Goal: Transaction & Acquisition: Purchase product/service

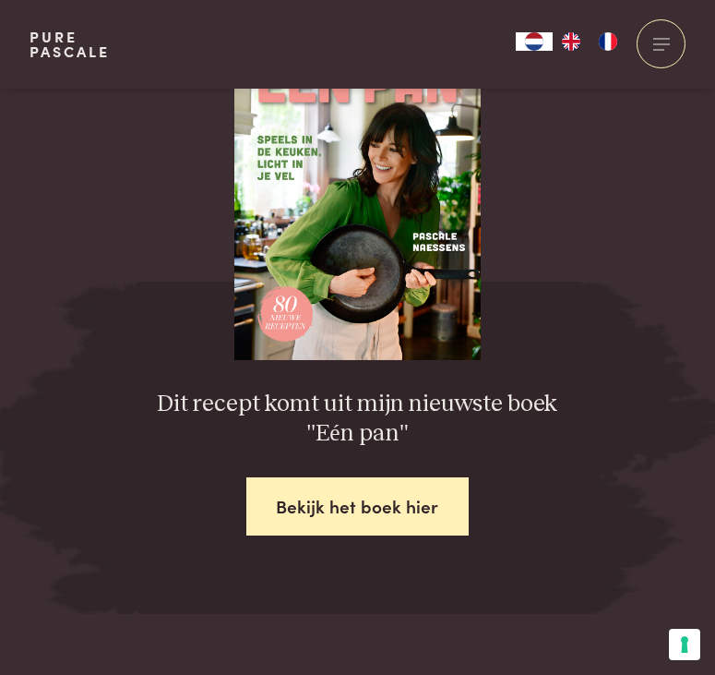
scroll to position [2931, 0]
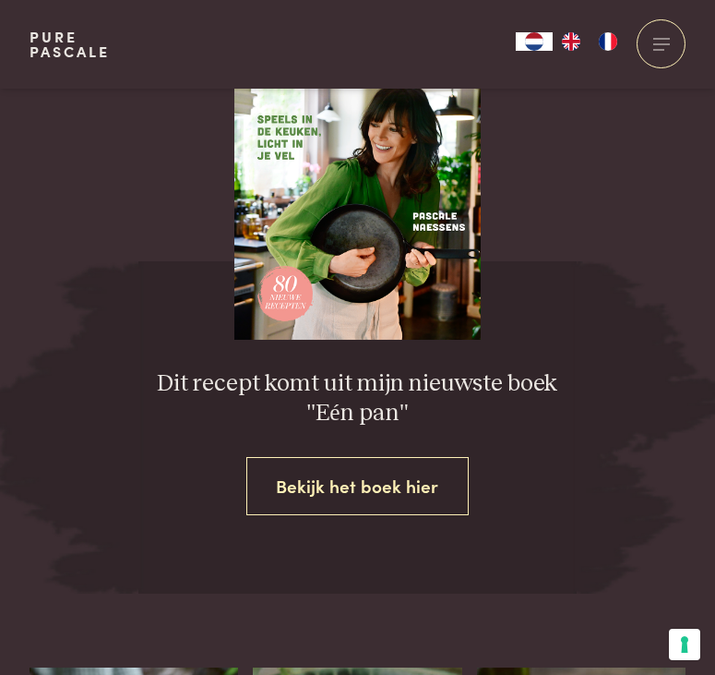
click at [366, 462] on link "Bekijk het boek hier" at bounding box center [357, 486] width 223 height 58
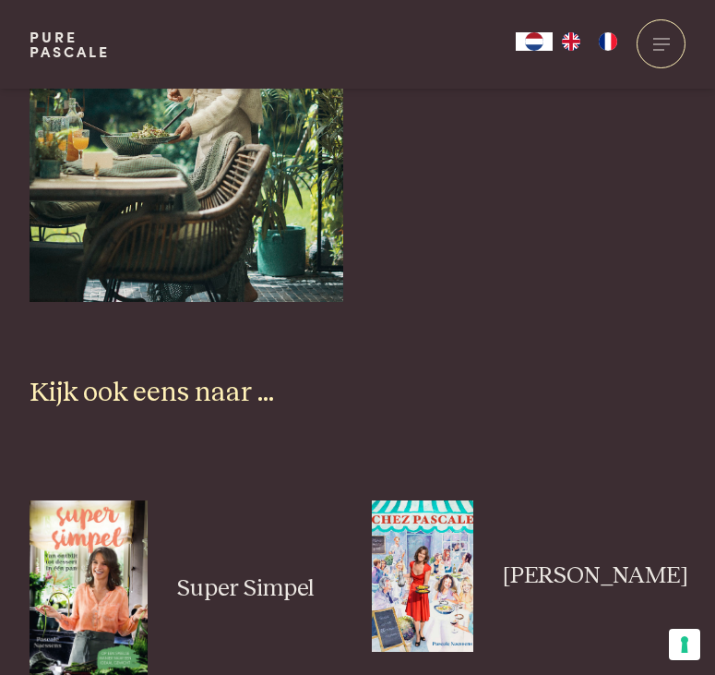
scroll to position [5289, 0]
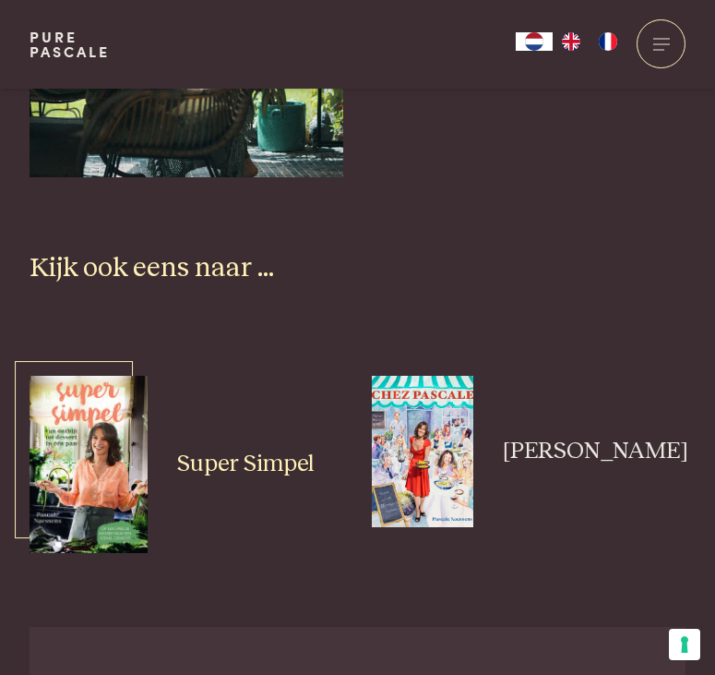
click at [90, 465] on img at bounding box center [89, 464] width 118 height 177
